Goal: Use online tool/utility: Utilize a website feature to perform a specific function

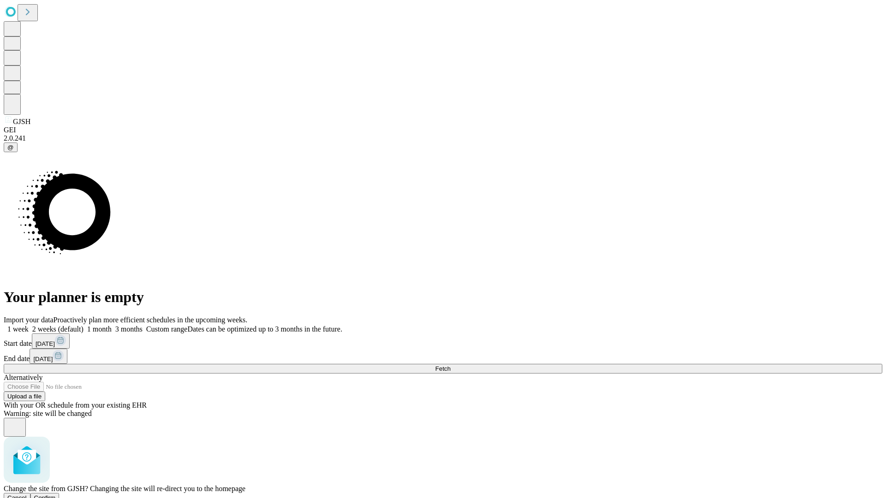
click at [56, 495] on span "Confirm" at bounding box center [45, 498] width 22 height 7
click at [29, 325] on label "1 week" at bounding box center [16, 329] width 25 height 8
click at [450, 365] on span "Fetch" at bounding box center [442, 368] width 15 height 7
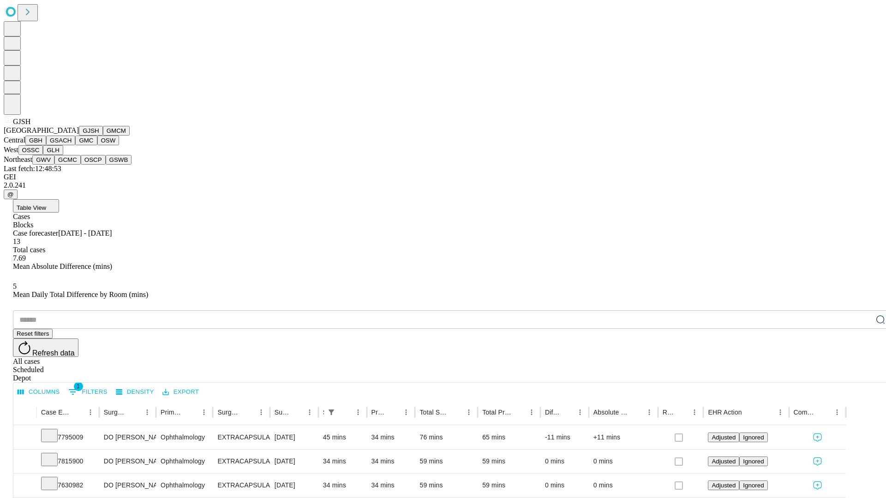
click at [103, 136] on button "GMCM" at bounding box center [116, 131] width 27 height 10
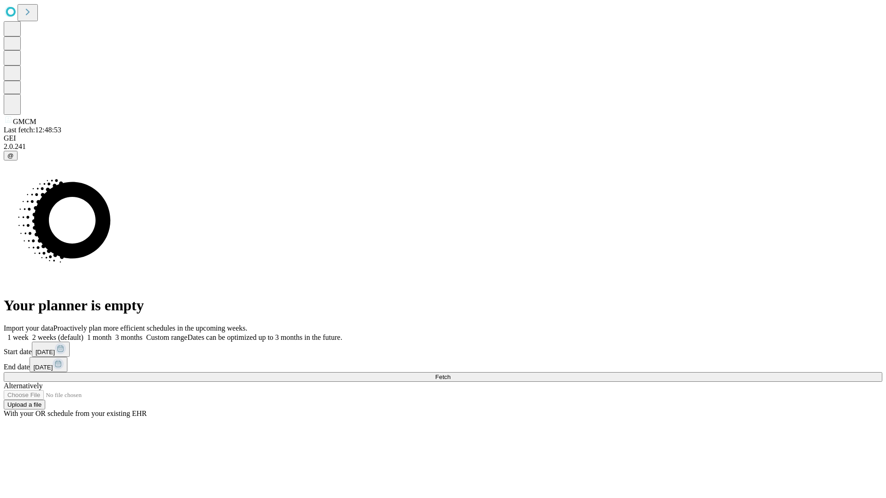
click at [29, 334] on label "1 week" at bounding box center [16, 338] width 25 height 8
click at [450, 374] on span "Fetch" at bounding box center [442, 377] width 15 height 7
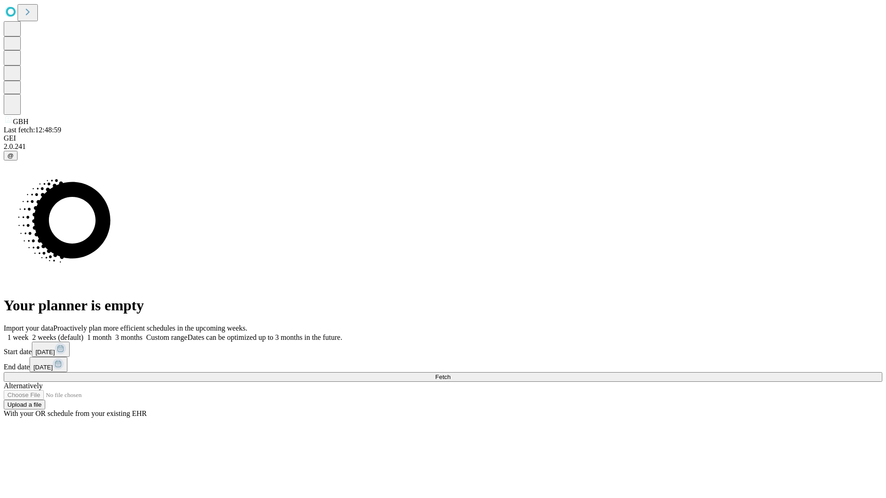
click at [29, 334] on label "1 week" at bounding box center [16, 338] width 25 height 8
click at [450, 374] on span "Fetch" at bounding box center [442, 377] width 15 height 7
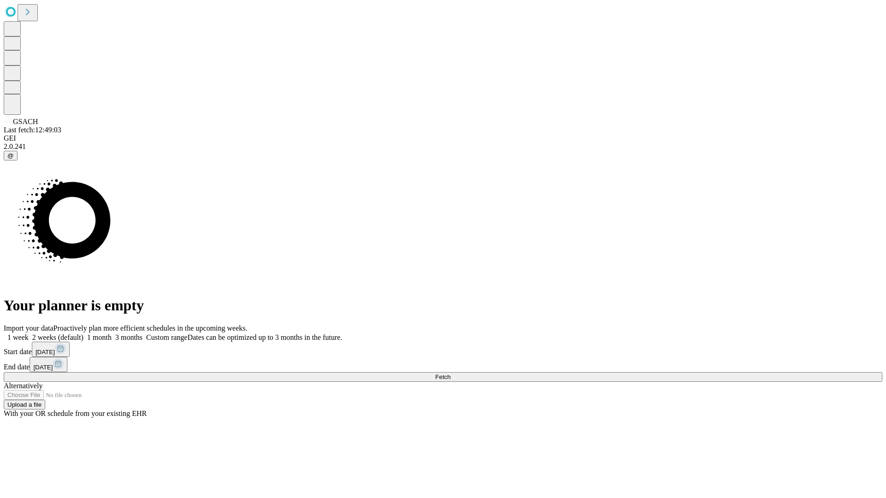
click at [450, 374] on span "Fetch" at bounding box center [442, 377] width 15 height 7
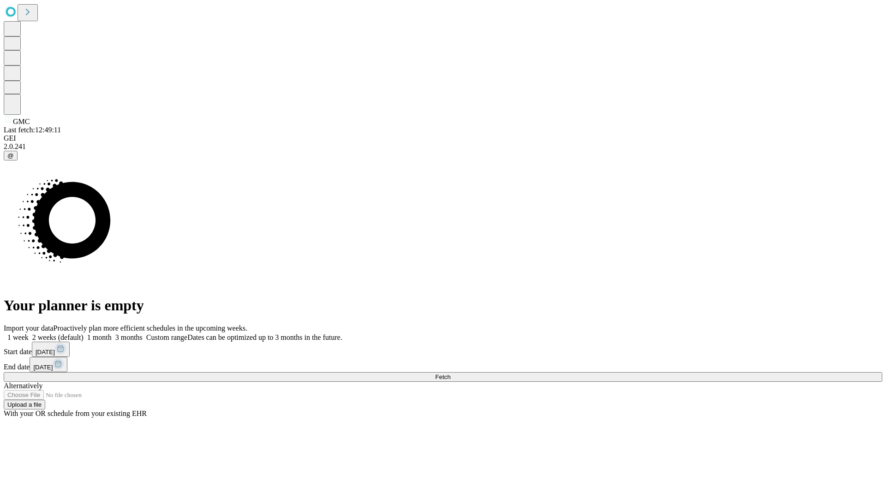
click at [29, 334] on label "1 week" at bounding box center [16, 338] width 25 height 8
click at [450, 374] on span "Fetch" at bounding box center [442, 377] width 15 height 7
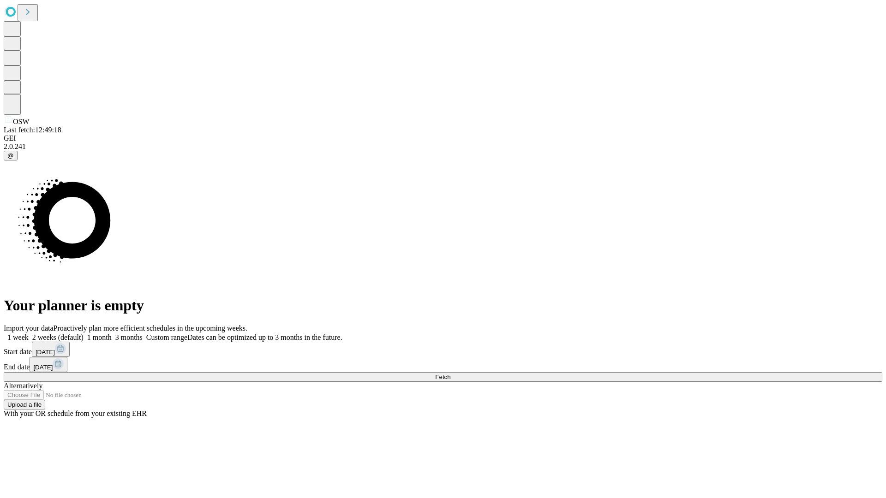
click at [29, 334] on label "1 week" at bounding box center [16, 338] width 25 height 8
click at [450, 374] on span "Fetch" at bounding box center [442, 377] width 15 height 7
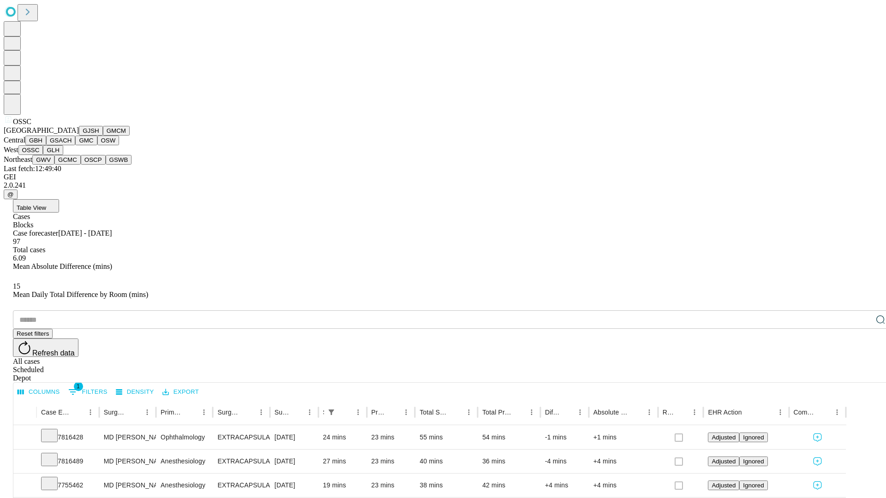
click at [63, 155] on button "GLH" at bounding box center [53, 150] width 20 height 10
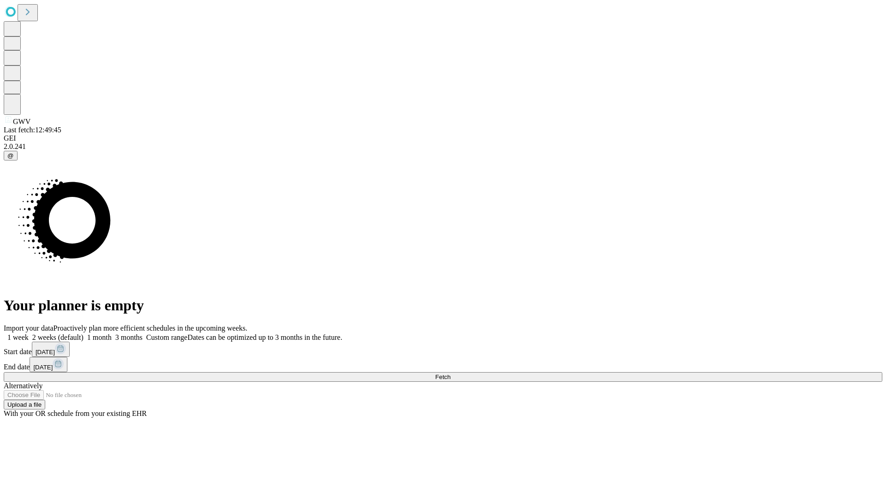
click at [29, 334] on label "1 week" at bounding box center [16, 338] width 25 height 8
click at [450, 374] on span "Fetch" at bounding box center [442, 377] width 15 height 7
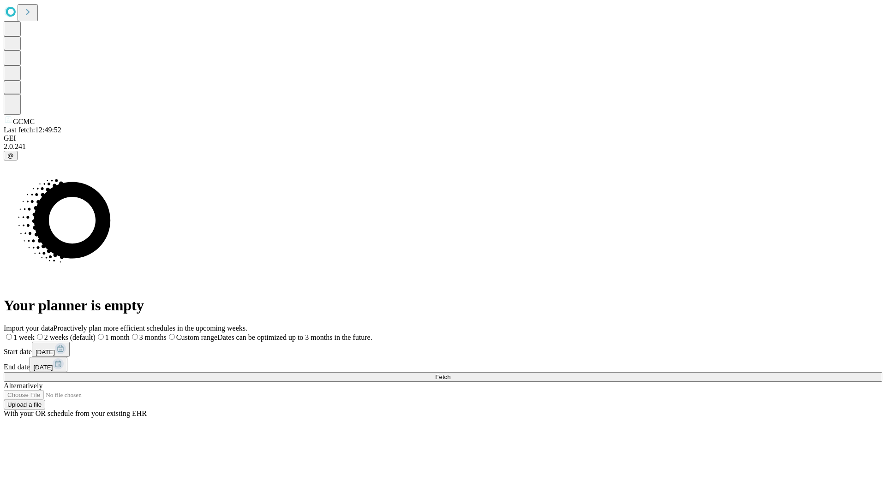
click at [35, 334] on label "1 week" at bounding box center [19, 338] width 31 height 8
click at [450, 374] on span "Fetch" at bounding box center [442, 377] width 15 height 7
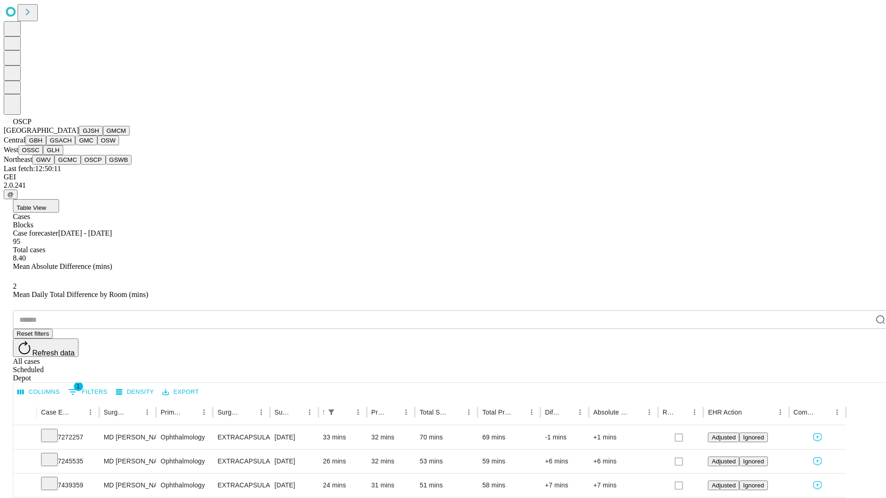
click at [106, 165] on button "GSWB" at bounding box center [119, 160] width 26 height 10
